Goal: Information Seeking & Learning: Check status

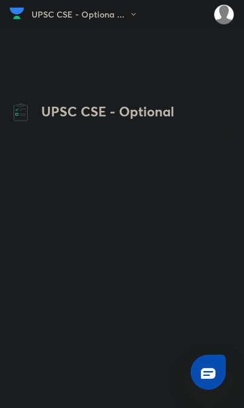
click at [50, 22] on button "UPSC CSE - Optiona ..." at bounding box center [88, 14] width 113 height 18
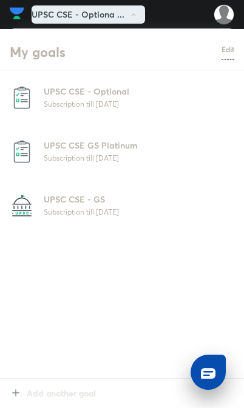
click at [141, 207] on p "Subscription till [DATE]" at bounding box center [139, 211] width 190 height 12
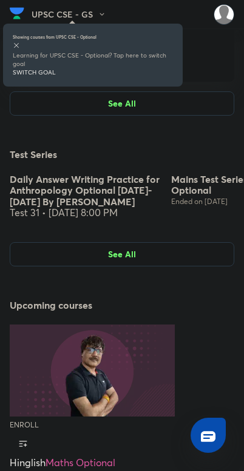
scroll to position [1289, 0]
click at [20, 42] on icon at bounding box center [16, 45] width 7 height 7
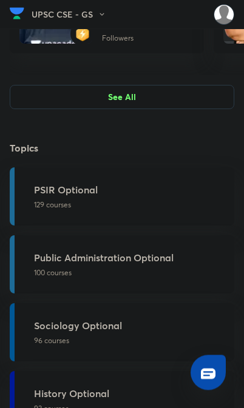
scroll to position [806, 0]
click at [41, 15] on button "UPSC CSE - GS" at bounding box center [73, 14] width 82 height 18
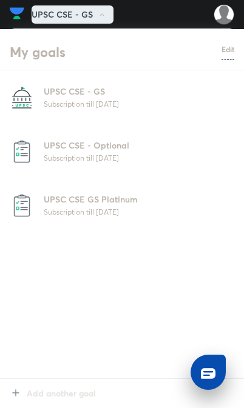
click at [113, 198] on p "UPSC CSE GS Platinum" at bounding box center [139, 199] width 190 height 13
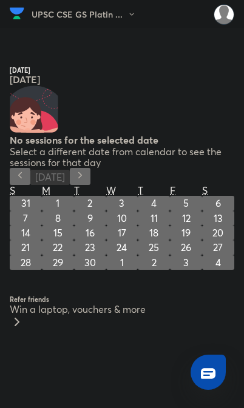
click at [54, 5] on button "UPSC CSE GS Platin ..." at bounding box center [87, 14] width 111 height 18
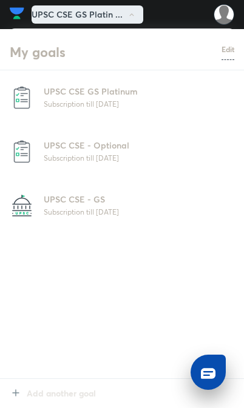
click at [55, 85] on p "UPSC CSE GS Platinum" at bounding box center [139, 91] width 190 height 13
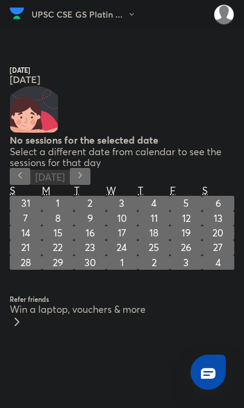
click at [55, 8] on button "UPSC CSE GS Platin ..." at bounding box center [87, 14] width 111 height 18
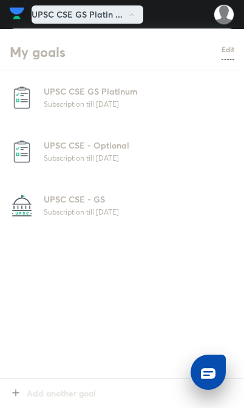
click at [33, 153] on img at bounding box center [22, 151] width 24 height 24
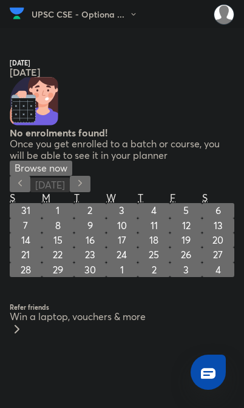
click at [53, 22] on button "UPSC CSE - Optiona ..." at bounding box center [88, 14] width 113 height 18
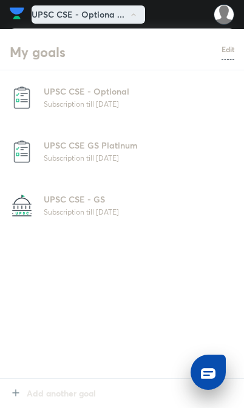
click at [107, 207] on p "Subscription till [DATE]" at bounding box center [139, 211] width 190 height 12
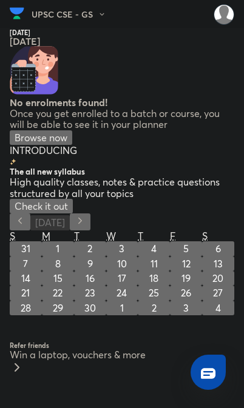
scroll to position [91, 0]
click at [46, 7] on button "UPSC CSE - GS" at bounding box center [73, 14] width 82 height 18
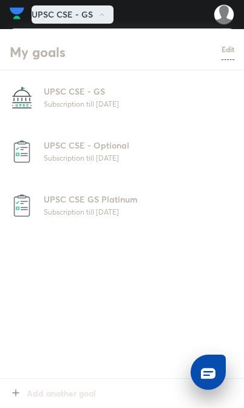
click at [225, 50] on h6 "Edit" at bounding box center [227, 49] width 13 height 11
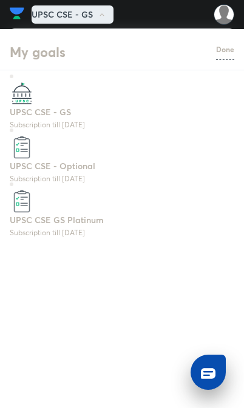
click at [219, 54] on h6 "Done" at bounding box center [225, 49] width 18 height 11
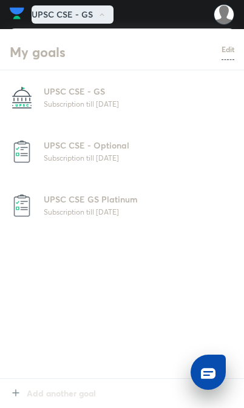
click at [117, 155] on p "Subscription till [DATE]" at bounding box center [139, 157] width 190 height 12
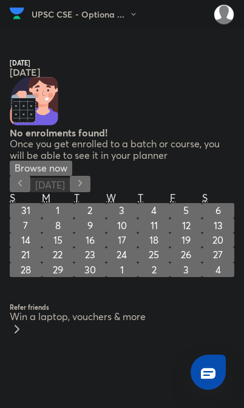
click at [72, 22] on button "UPSC CSE - Optiona ..." at bounding box center [88, 14] width 113 height 18
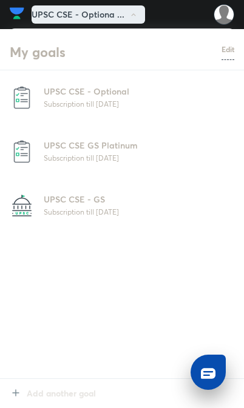
click at [150, 88] on p "UPSC CSE - Optional" at bounding box center [139, 91] width 190 height 13
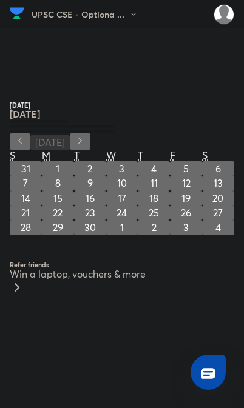
click at [100, 7] on button "UPSC CSE - Optiona ..." at bounding box center [88, 14] width 113 height 18
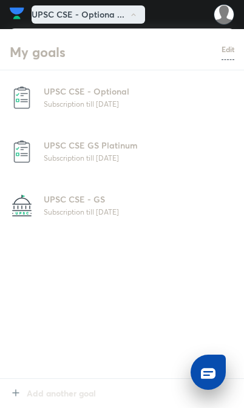
click at [144, 101] on p "Subscription till [DATE]" at bounding box center [139, 104] width 190 height 12
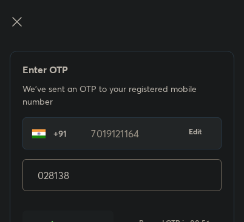
scroll to position [70, 0]
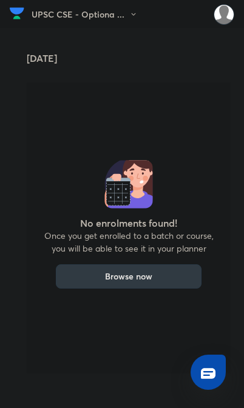
click at [124, 7] on button "UPSC CSE - Optiona ..." at bounding box center [88, 14] width 113 height 18
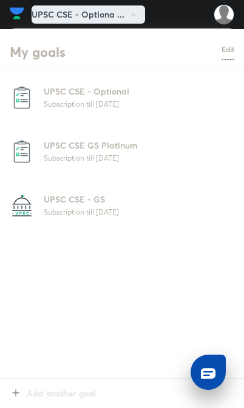
click at [137, 162] on p "Subscription till [DATE]" at bounding box center [139, 157] width 190 height 12
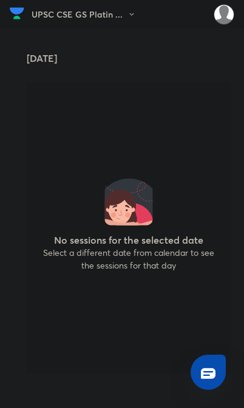
click at [64, 7] on button "UPSC CSE GS Platin ..." at bounding box center [87, 14] width 111 height 18
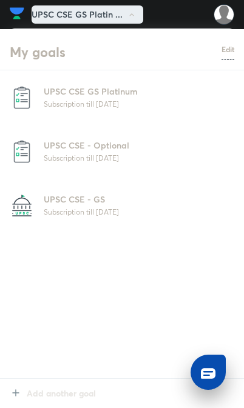
click at [112, 207] on p "Subscription till [DATE]" at bounding box center [139, 211] width 190 height 12
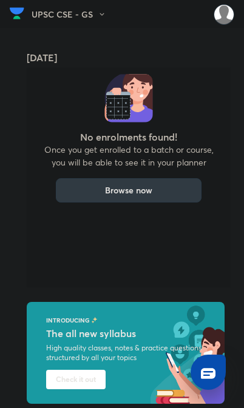
scroll to position [91, 0]
